Goal: Task Accomplishment & Management: Manage account settings

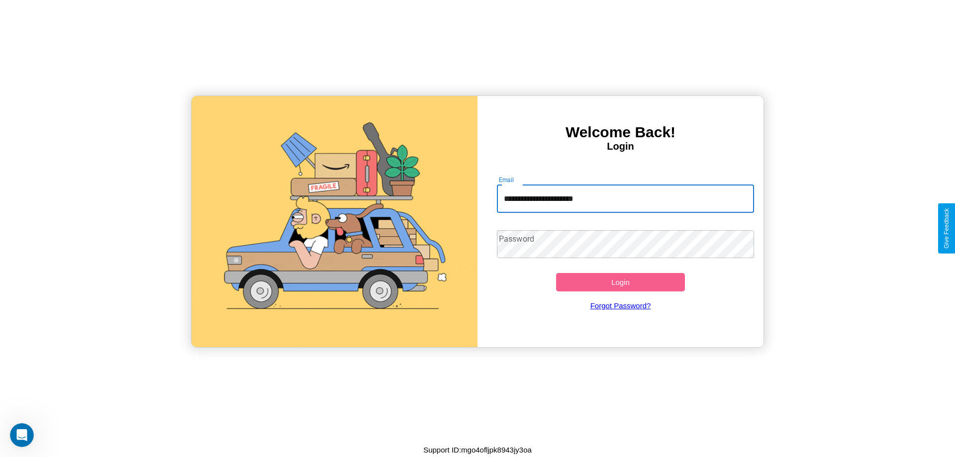
type input "**********"
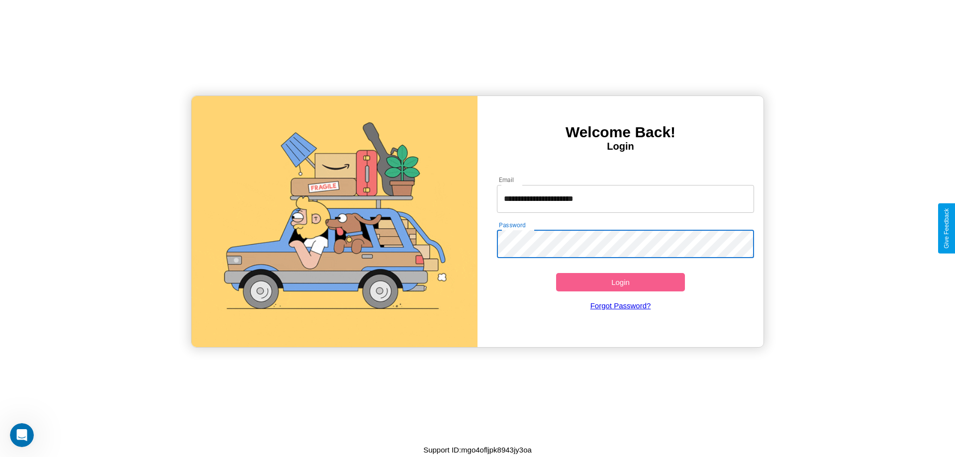
click at [620, 282] on button "Login" at bounding box center [620, 282] width 129 height 18
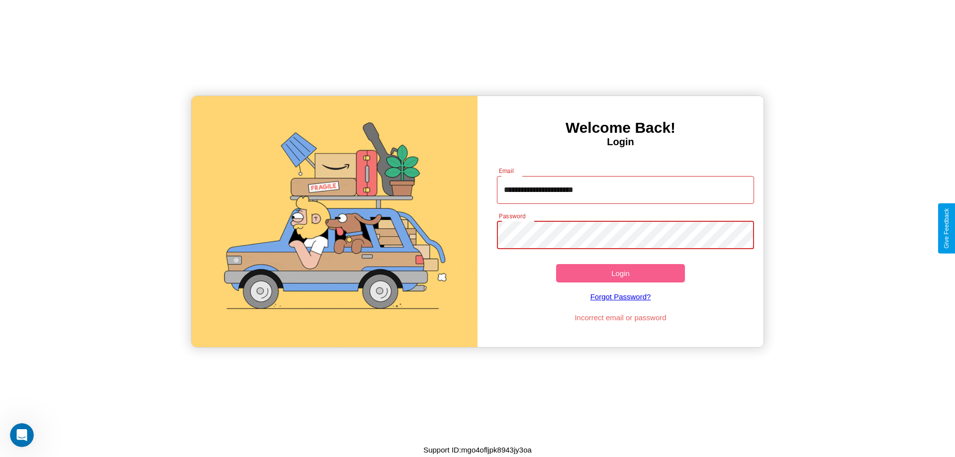
click at [620, 273] on button "Login" at bounding box center [620, 273] width 129 height 18
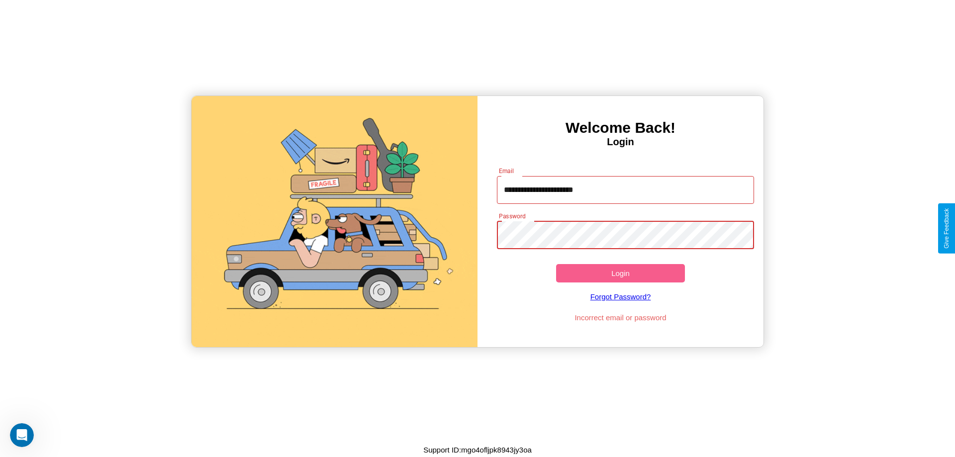
click at [620, 273] on button "Login" at bounding box center [620, 273] width 129 height 18
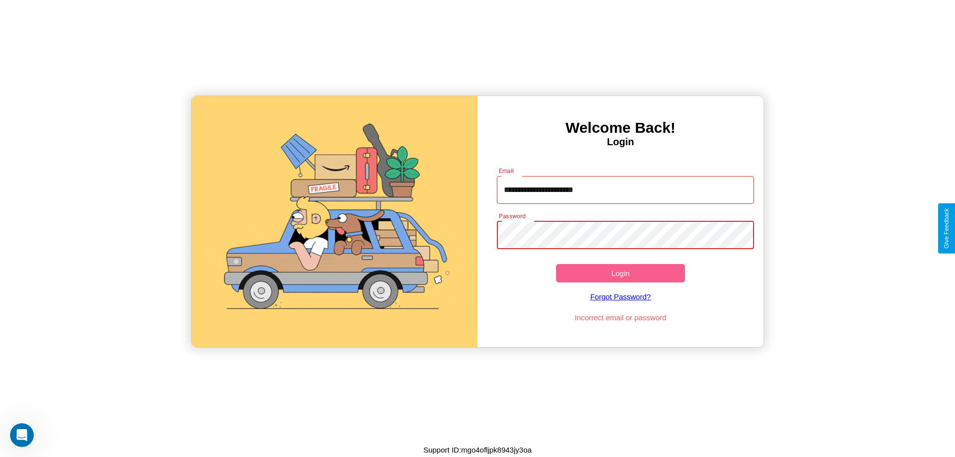
click at [620, 273] on button "Login" at bounding box center [620, 273] width 129 height 18
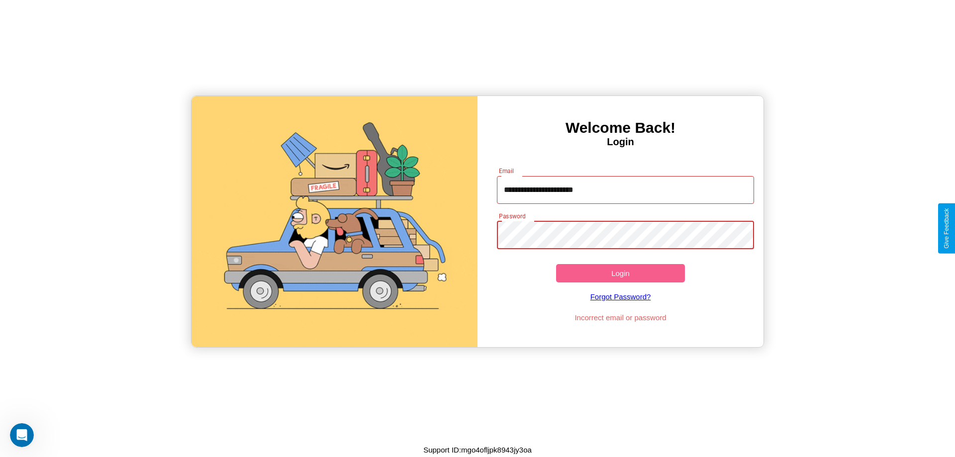
click at [620, 273] on button "Login" at bounding box center [620, 273] width 129 height 18
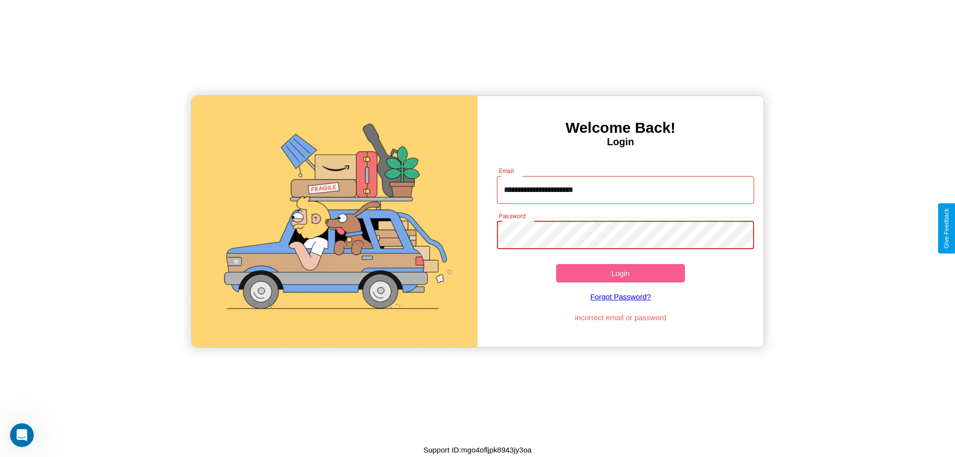
click at [620, 273] on button "Login" at bounding box center [620, 273] width 129 height 18
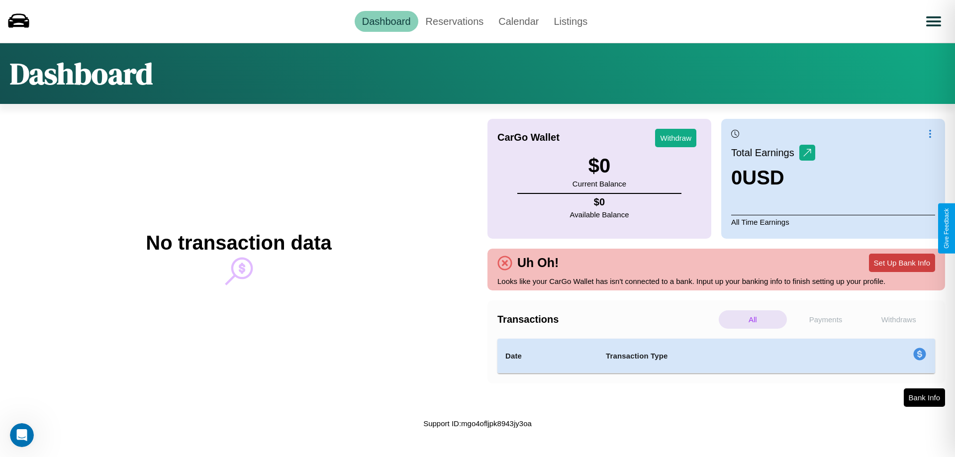
click at [901, 263] on button "Set Up Bank Info" at bounding box center [902, 263] width 66 height 18
